Goal: Task Accomplishment & Management: Manage account settings

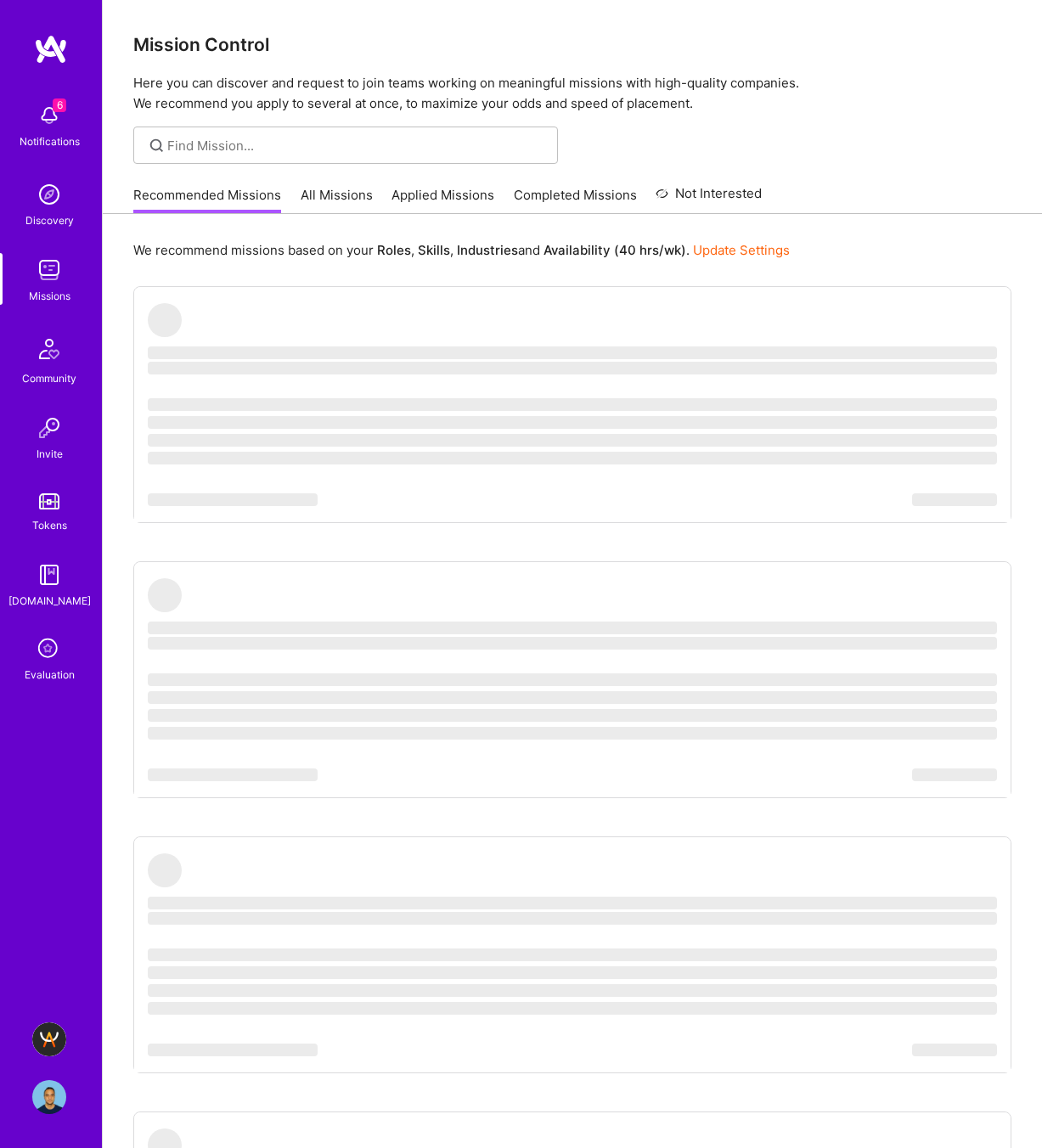
click at [44, 653] on icon at bounding box center [49, 650] width 32 height 32
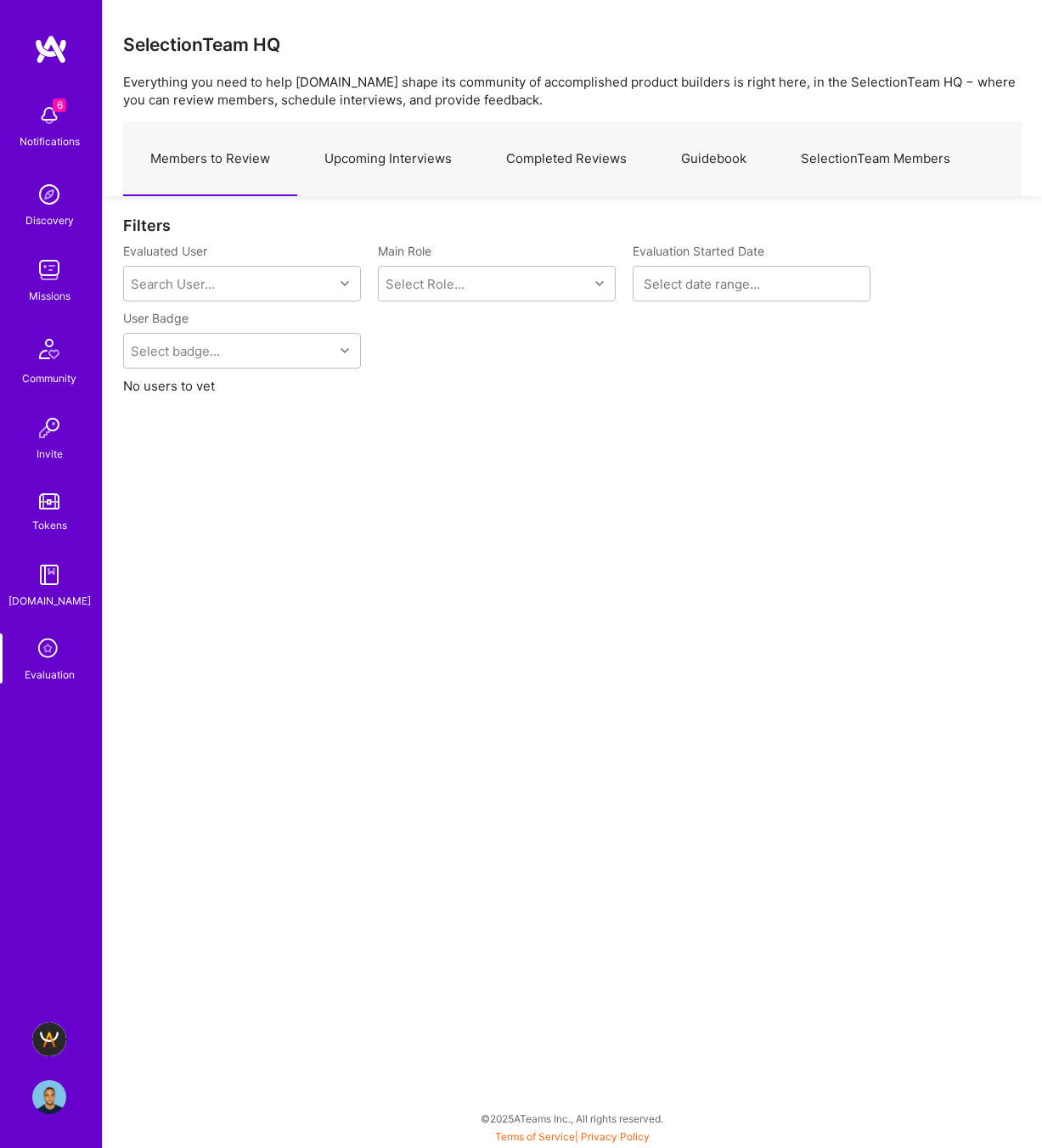
click at [397, 182] on link "Upcoming Interviews" at bounding box center [388, 158] width 182 height 74
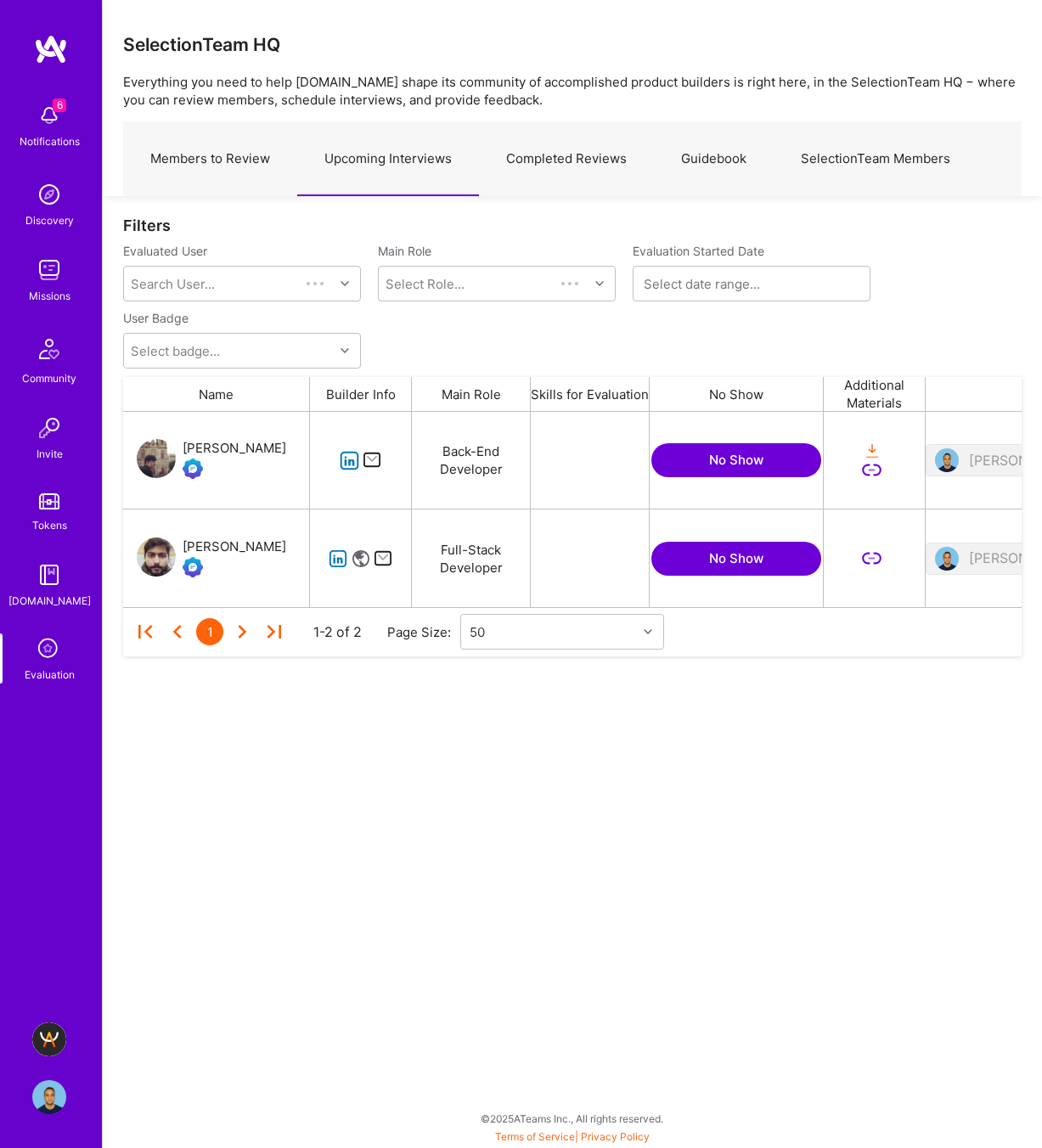
scroll to position [195, 898]
